Goal: Task Accomplishment & Management: Manage account settings

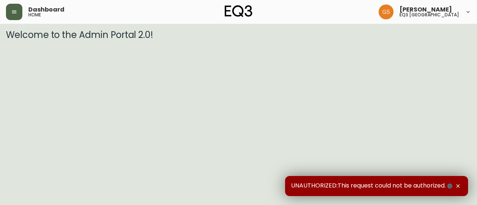
click at [15, 11] on icon "button" at bounding box center [14, 12] width 6 height 6
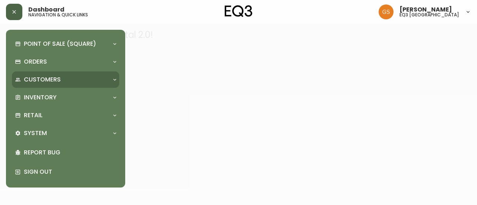
click at [63, 83] on div "Customers" at bounding box center [62, 80] width 94 height 8
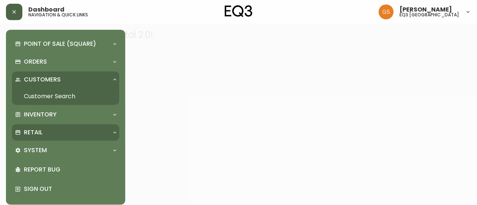
click at [44, 135] on div "Retail" at bounding box center [62, 133] width 94 height 8
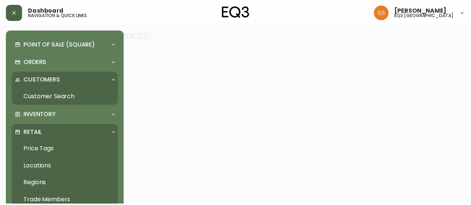
scroll to position [37, 0]
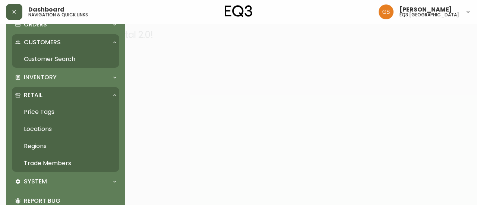
click at [59, 161] on link "Trade Members" at bounding box center [65, 163] width 107 height 17
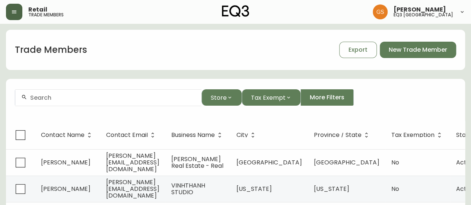
click at [94, 96] on input "text" at bounding box center [112, 97] width 165 height 7
paste input "Unfold Creative Studio"
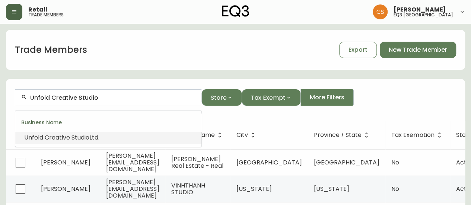
click at [86, 138] on span "Studio" at bounding box center [81, 137] width 18 height 9
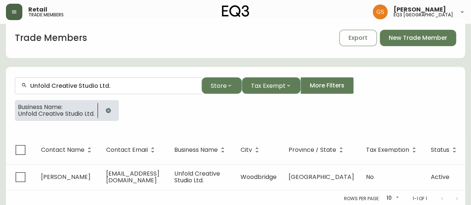
scroll to position [19, 0]
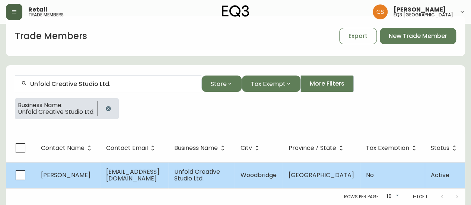
type input "Unfold Creative Studio Ltd."
click at [76, 171] on span "[PERSON_NAME]" at bounding box center [66, 175] width 50 height 9
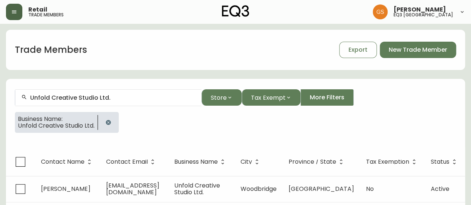
select select "ON"
select select "CA"
select select "CA_EN"
select select "Other"
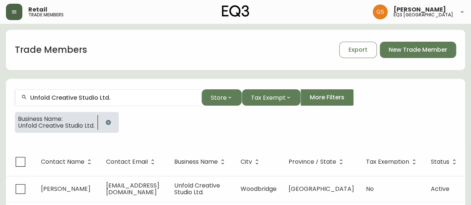
select select "false"
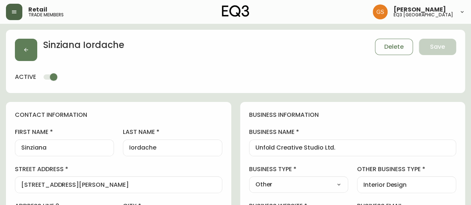
type input "EQ3 Toronto - King"
select select "cjw10z96r007p6gs0hn5531do"
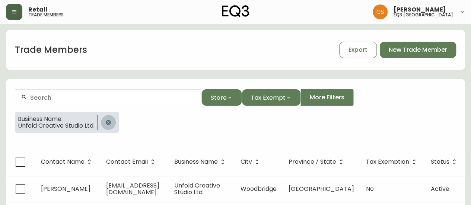
click at [111, 120] on icon "button" at bounding box center [108, 123] width 6 height 6
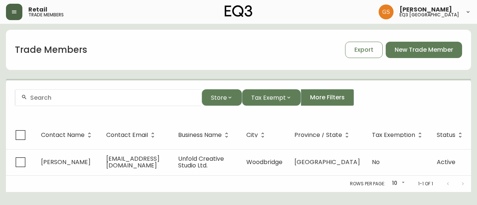
click at [91, 102] on div at bounding box center [108, 97] width 186 height 17
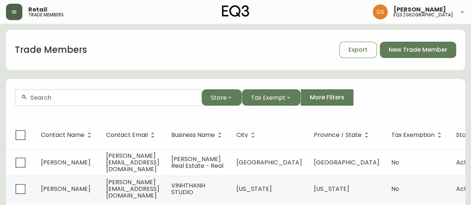
paste input "Fancy Interiors Studio - Custom Homes and Design & Build"
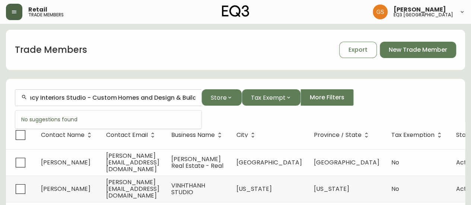
scroll to position [0, 9]
drag, startPoint x: 88, startPoint y: 99, endPoint x: 199, endPoint y: 95, distance: 111.5
click at [199, 95] on div "Fancy Interiors Studio - Custom Homes and Design & Build" at bounding box center [108, 97] width 186 height 17
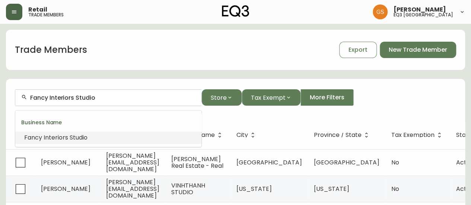
click at [118, 138] on li "Fancy Interiors Studio" at bounding box center [108, 138] width 186 height 13
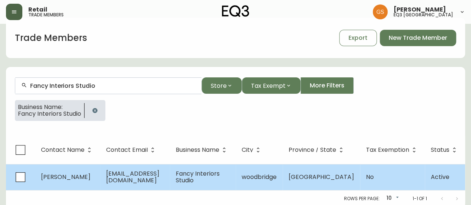
scroll to position [19, 0]
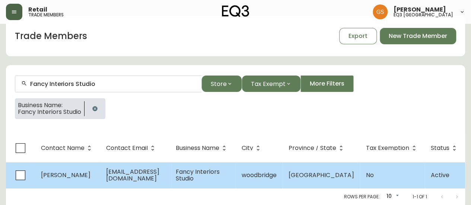
type input "Fancy Interiors Studio"
click at [134, 170] on span "[EMAIL_ADDRESS][DOMAIN_NAME]" at bounding box center [132, 175] width 53 height 15
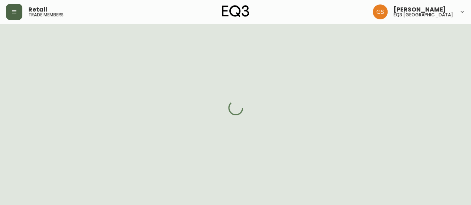
select select "ON"
select select "CA"
select select "CA_EN"
select select "Other"
select select "Interior Designer"
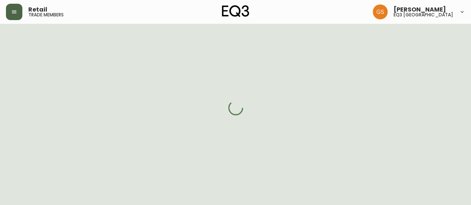
select select "cjw10z96s008u6gs0ccm7hd19"
select select "false"
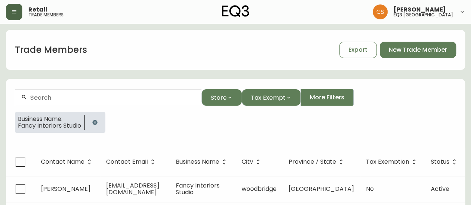
click at [97, 122] on icon "button" at bounding box center [94, 122] width 5 height 5
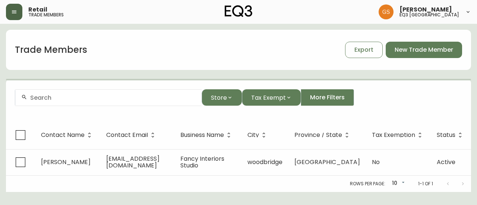
click at [84, 101] on div at bounding box center [108, 97] width 186 height 17
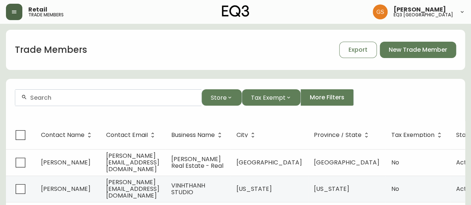
paste input "INVISION Design Solutions"
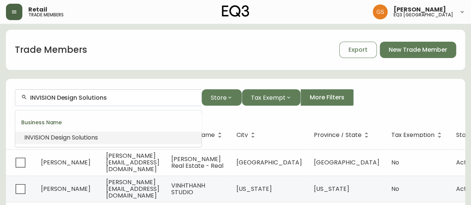
click at [89, 136] on span "Solutions" at bounding box center [85, 137] width 26 height 9
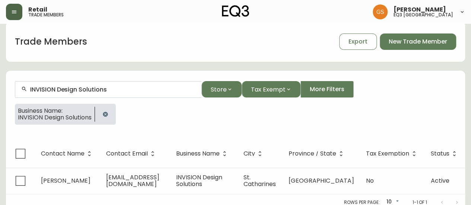
scroll to position [13, 0]
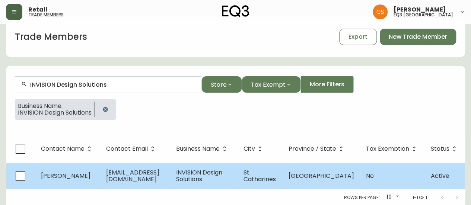
type input "INVISION Design Solutions"
click at [130, 175] on span "[EMAIL_ADDRESS][DOMAIN_NAME]" at bounding box center [132, 175] width 53 height 15
select select "ON"
select select "CA"
select select "CA_EN"
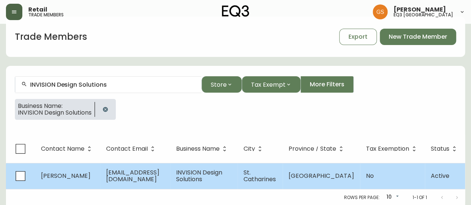
select select "Other"
select select "false"
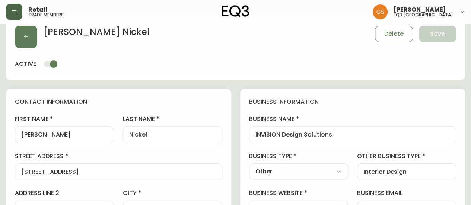
type input "EQ3 [GEOGRAPHIC_DATA]"
select select "cjw10z96q005b6gs00r6w7pwt"
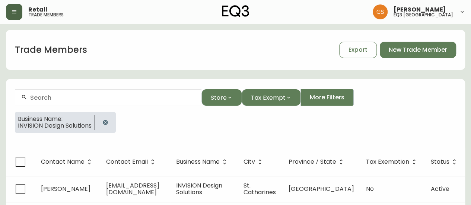
click at [111, 123] on button "button" at bounding box center [105, 122] width 15 height 15
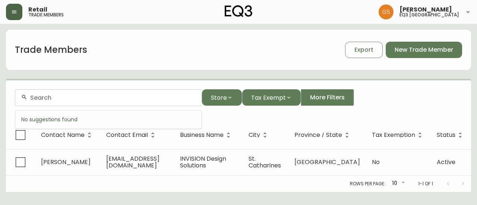
click at [87, 100] on input "text" at bounding box center [112, 97] width 165 height 7
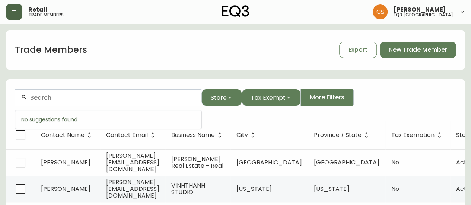
paste input "[PERSON_NAME] Designs"
click at [111, 98] on input "[PERSON_NAME] Designs" at bounding box center [112, 97] width 165 height 7
drag, startPoint x: 101, startPoint y: 99, endPoint x: 48, endPoint y: 98, distance: 52.9
click at [48, 99] on input "[PERSON_NAME] Designs" at bounding box center [112, 97] width 165 height 7
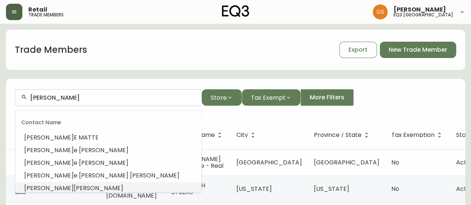
click at [74, 188] on span "[PERSON_NAME]" at bounding box center [99, 188] width 50 height 9
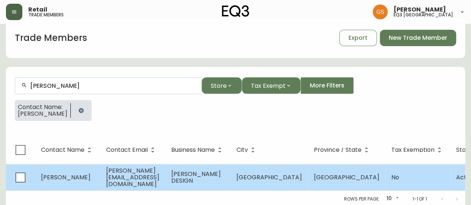
scroll to position [19, 0]
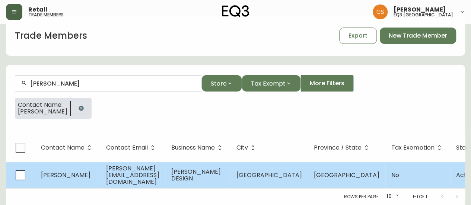
type input "[PERSON_NAME]"
click at [150, 169] on span "[PERSON_NAME][EMAIL_ADDRESS][DOMAIN_NAME]" at bounding box center [132, 175] width 53 height 22
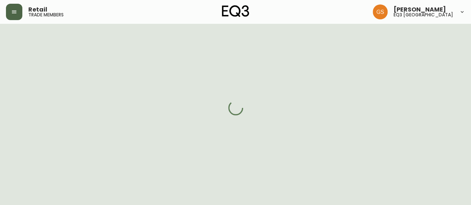
select select "ON"
select select "CA"
select select "CA_EN"
select select "Other"
select select "Interior Designer"
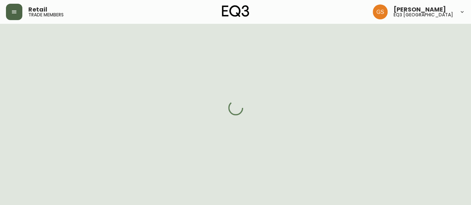
select select "cjw10z96q005b6gs00r6w7pwt"
select select "false"
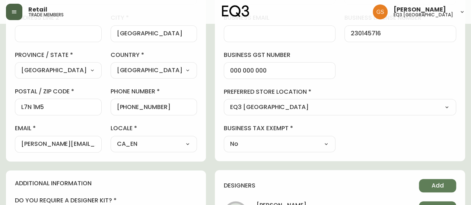
scroll to position [205, 0]
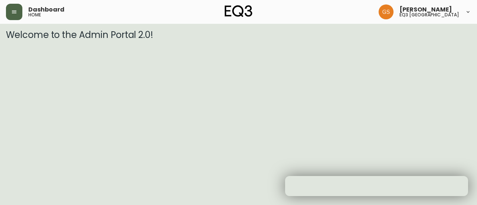
click at [17, 13] on button "button" at bounding box center [14, 12] width 16 height 16
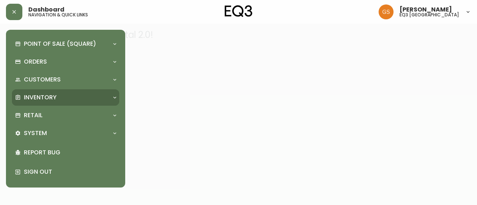
click at [81, 101] on div "Inventory" at bounding box center [62, 98] width 94 height 8
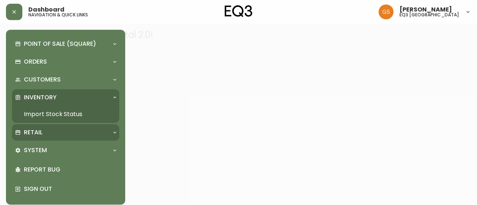
click at [84, 133] on div "Retail" at bounding box center [62, 133] width 94 height 8
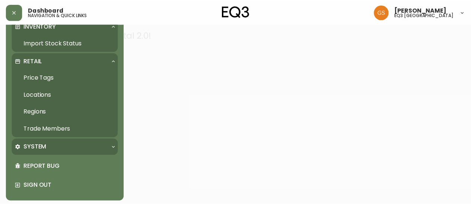
scroll to position [74, 0]
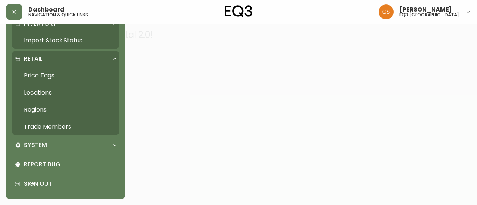
click at [60, 126] on link "Trade Members" at bounding box center [65, 127] width 107 height 17
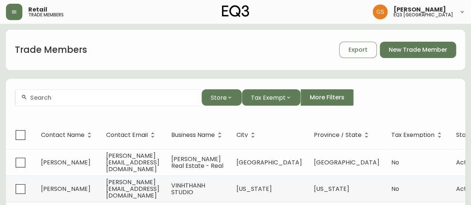
click at [98, 101] on div at bounding box center [108, 97] width 186 height 17
paste input "Liv 4 Design Inc."
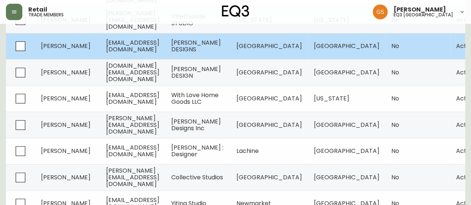
scroll to position [152, 0]
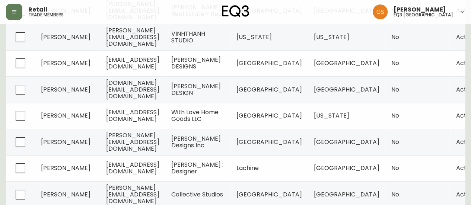
type input "Liv 4 Design Inc."
